Goal: Communication & Community: Answer question/provide support

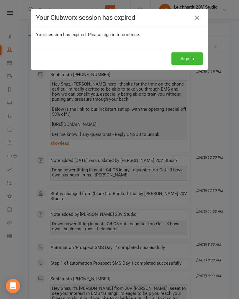
click at [190, 56] on button "Sign In" at bounding box center [188, 58] width 32 height 12
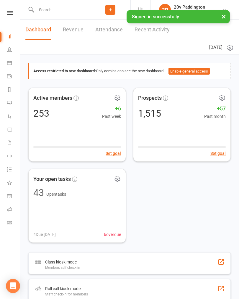
click at [14, 105] on link "Messages 4" at bounding box center [13, 103] width 13 height 13
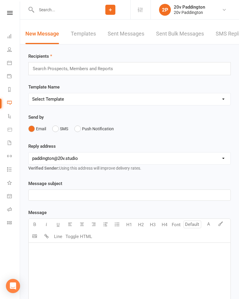
click at [228, 37] on link "SMS Replies 4" at bounding box center [233, 34] width 35 height 20
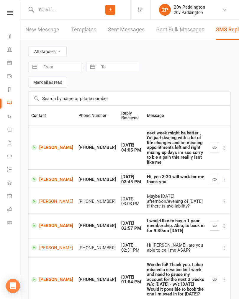
click at [49, 223] on link "Natalie Topper" at bounding box center [52, 226] width 42 height 6
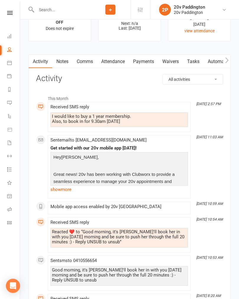
scroll to position [792, 0]
click at [14, 66] on link "Calendar" at bounding box center [13, 63] width 13 height 13
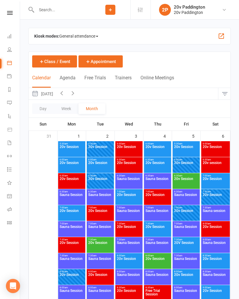
click at [73, 75] on button "Agenda" at bounding box center [68, 81] width 16 height 13
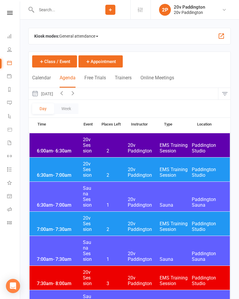
click at [12, 102] on link "Messages 4" at bounding box center [13, 103] width 13 height 13
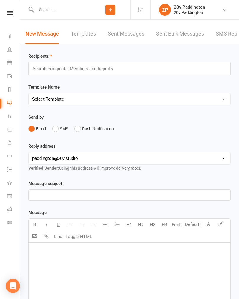
click at [228, 39] on link "SMS Replies 4" at bounding box center [233, 34] width 35 height 20
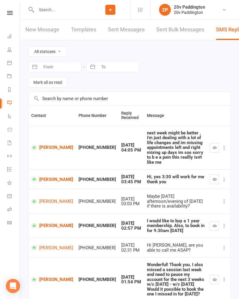
click at [212, 221] on button "button" at bounding box center [214, 225] width 9 height 9
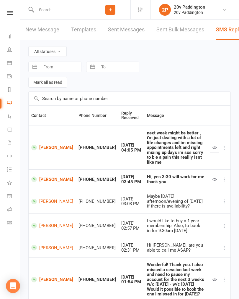
click at [47, 223] on link "Natalie Topper" at bounding box center [52, 226] width 42 height 6
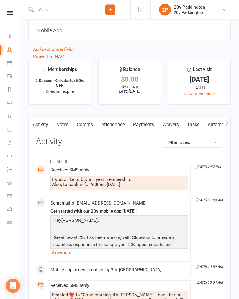
scroll to position [730, 0]
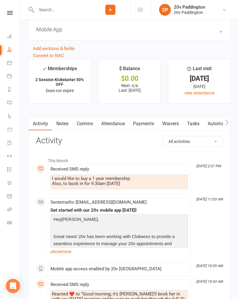
click at [90, 128] on link "Comms" at bounding box center [85, 124] width 25 height 14
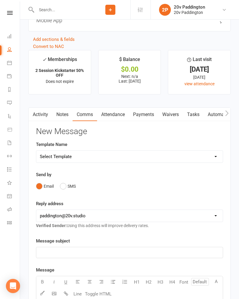
click at [69, 189] on button "SMS" at bounding box center [68, 185] width 16 height 11
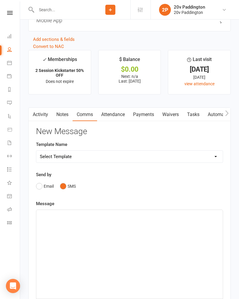
click at [113, 236] on div "﻿" at bounding box center [129, 254] width 187 height 89
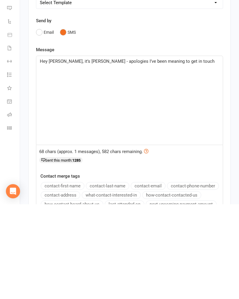
click at [180, 150] on div "Hey Natalie, it’s Joel - apologies I’ve been meaning to get in touch" at bounding box center [129, 194] width 187 height 89
click at [183, 152] on p "Hey Natalie, it’s Joel - apologies I’ve been meaning to get in touch" at bounding box center [130, 155] width 180 height 7
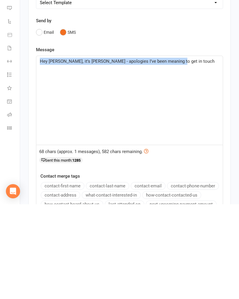
copy span "Hey Natalie, it’s Joel - apologies I’ve been meaning to get in touch"
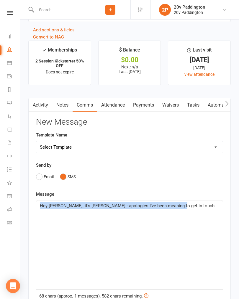
scroll to position [747, 0]
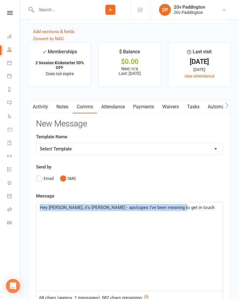
click at [41, 114] on link "Activity" at bounding box center [41, 107] width 24 height 14
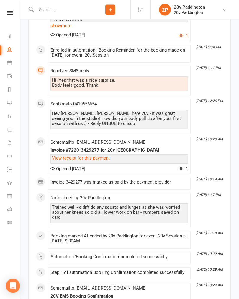
scroll to position [1207, 0]
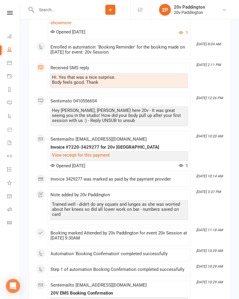
click at [103, 153] on link "View receipt for this payment" at bounding box center [81, 154] width 58 height 5
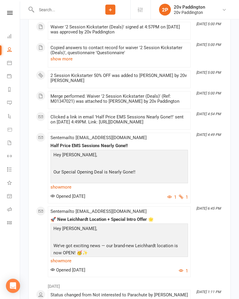
scroll to position [2169, 0]
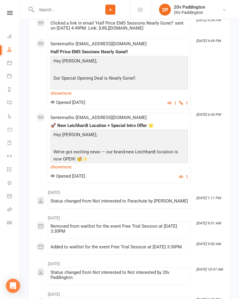
click at [71, 89] on link "show more" at bounding box center [120, 93] width 138 height 8
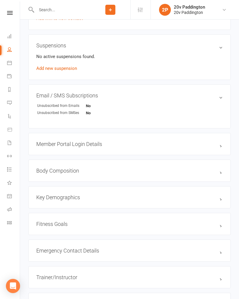
scroll to position [430, 0]
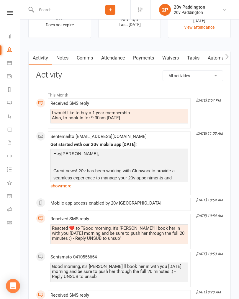
click at [81, 63] on link "Comms" at bounding box center [85, 58] width 25 height 14
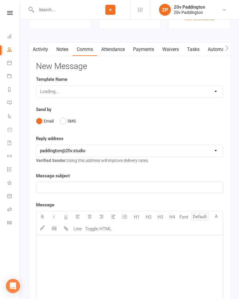
scroll to position [805, 0]
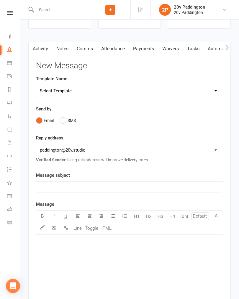
click at [67, 126] on button "SMS" at bounding box center [68, 120] width 16 height 11
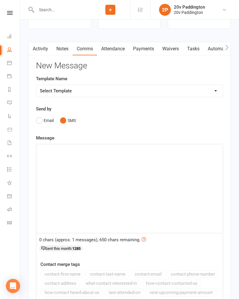
click at [116, 170] on div "﻿" at bounding box center [129, 188] width 187 height 89
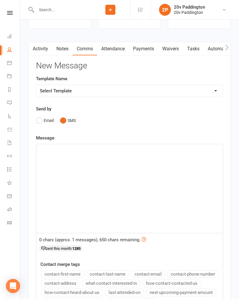
click at [93, 163] on div "﻿" at bounding box center [129, 188] width 187 height 89
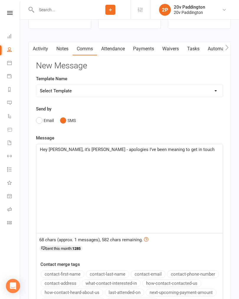
click at [42, 52] on link "Activity" at bounding box center [41, 49] width 24 height 14
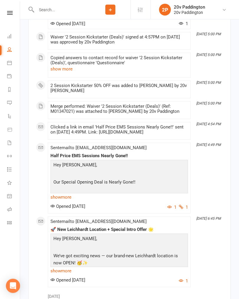
scroll to position [2066, 0]
click at [67, 193] on link "show more" at bounding box center [120, 197] width 138 height 8
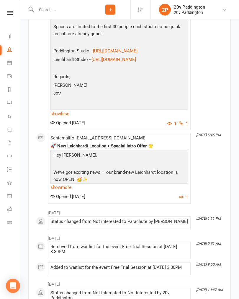
scroll to position [2341, 0]
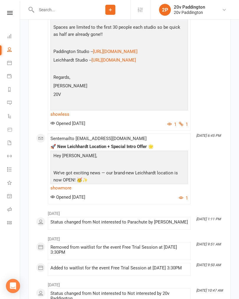
click at [69, 184] on link "show more" at bounding box center [120, 188] width 138 height 8
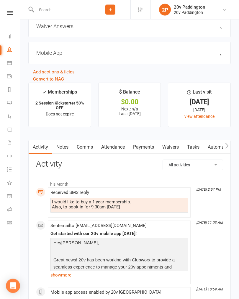
scroll to position [707, 0]
click at [142, 11] on icon at bounding box center [140, 9] width 5 height 5
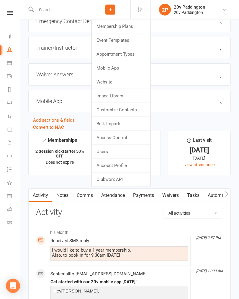
click at [131, 27] on link "Membership Plans" at bounding box center [121, 27] width 59 height 14
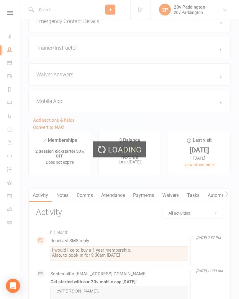
scroll to position [659, 0]
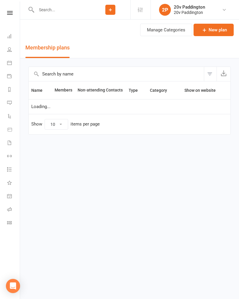
select select "100"
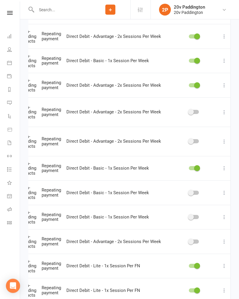
scroll to position [0, 69]
click at [225, 60] on icon at bounding box center [225, 61] width 6 height 6
click at [191, 83] on link "Duplicate" at bounding box center [198, 81] width 59 height 12
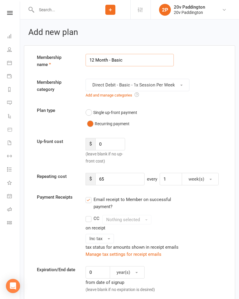
click at [118, 63] on input "12 Month - Basic" at bounding box center [130, 60] width 88 height 12
type input "12 Month - Basic (30% off Sale)"
click at [118, 176] on input "65" at bounding box center [119, 179] width 49 height 12
type input "6"
type input "45.5"
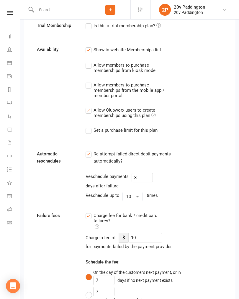
scroll to position [638, 0]
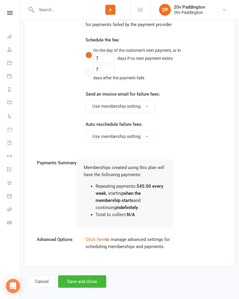
click at [46, 280] on button "Cancel" at bounding box center [41, 281] width 27 height 12
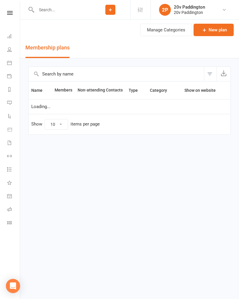
select select "100"
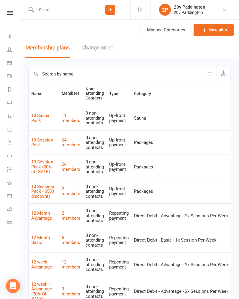
click at [12, 106] on link "Messages 3" at bounding box center [13, 103] width 13 height 13
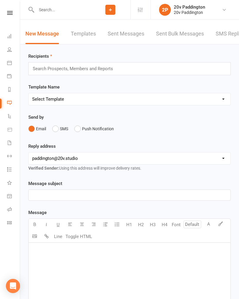
click at [225, 41] on link "SMS Replies 3" at bounding box center [233, 34] width 35 height 20
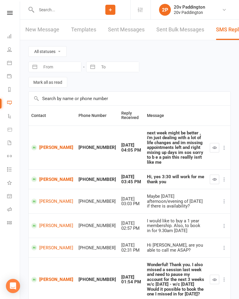
click at [52, 223] on link "Natalie Topper" at bounding box center [52, 226] width 42 height 6
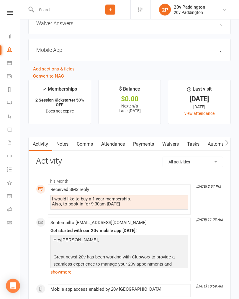
scroll to position [710, 0]
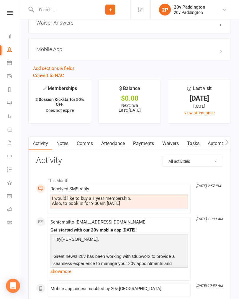
click at [87, 148] on link "Comms" at bounding box center [85, 144] width 25 height 14
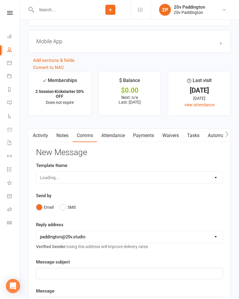
scroll to position [719, 0]
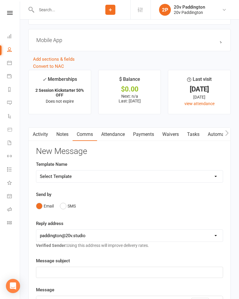
click at [66, 204] on button "SMS" at bounding box center [68, 205] width 16 height 11
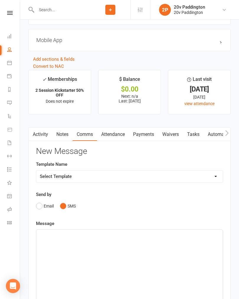
click at [118, 249] on div "﻿" at bounding box center [129, 273] width 187 height 89
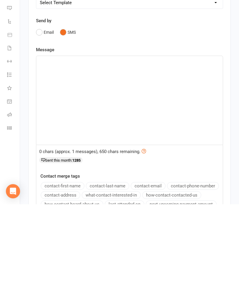
click at [47, 150] on div "﻿" at bounding box center [129, 194] width 187 height 89
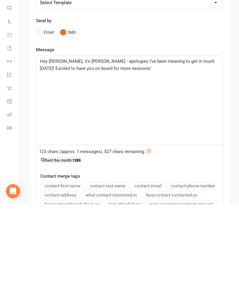
click at [103, 150] on div "Hey Natalie, it’s Joel - apologies I’ve been meaning to get in touch today! Exc…" at bounding box center [129, 194] width 187 height 89
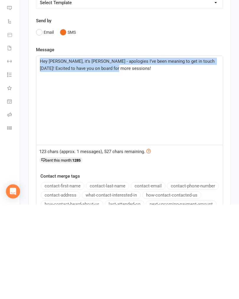
copy span "Hey Natalie, it’s Joel - apologies I’ve been meaning to get in touch today! Exc…"
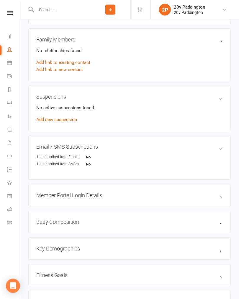
scroll to position [368, 0]
